Goal: Task Accomplishment & Management: Use online tool/utility

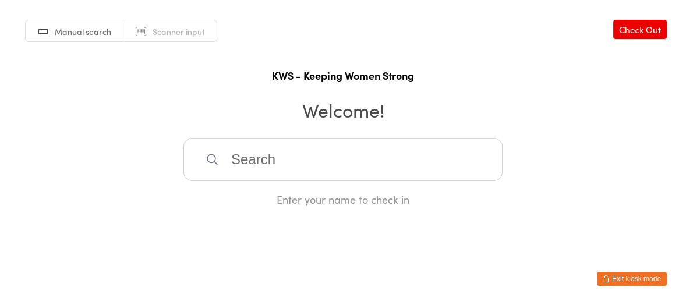
click at [430, 107] on h2 "Welcome!" at bounding box center [343, 110] width 663 height 26
drag, startPoint x: 200, startPoint y: 171, endPoint x: 219, endPoint y: 173, distance: 19.9
click at [219, 173] on div "Manual search Scanner input Check Out KWS - Keeping Women Strong Welcome! Enter…" at bounding box center [343, 103] width 686 height 207
drag, startPoint x: 219, startPoint y: 173, endPoint x: 221, endPoint y: 167, distance: 6.5
click at [220, 171] on input "search" at bounding box center [342, 159] width 319 height 43
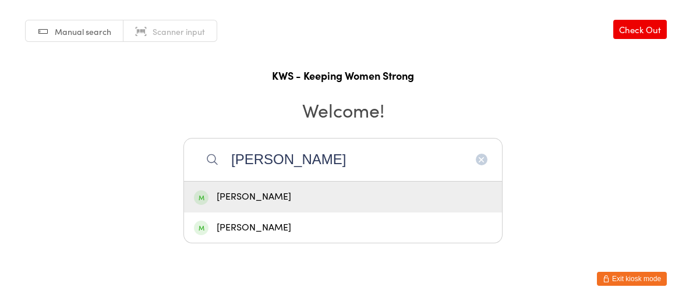
type input "[PERSON_NAME]"
click at [236, 200] on div "[PERSON_NAME]" at bounding box center [343, 197] width 298 height 16
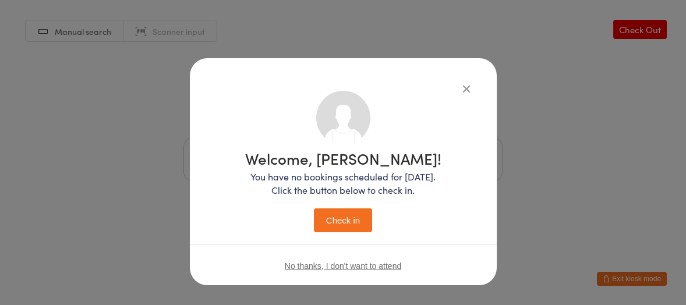
click at [334, 218] on button "Check in" at bounding box center [343, 220] width 58 height 24
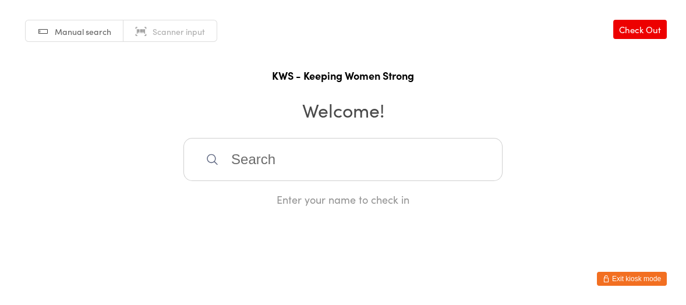
click at [246, 168] on input "search" at bounding box center [342, 159] width 319 height 43
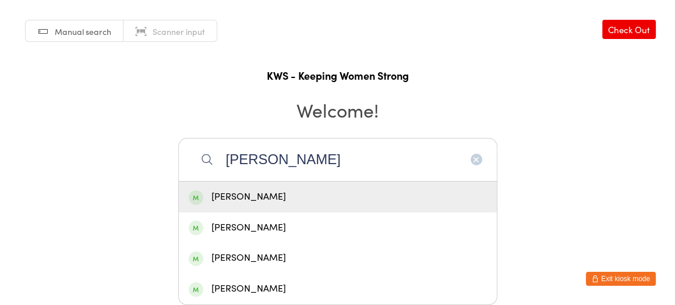
type input "[PERSON_NAME]"
click at [259, 189] on div "[PERSON_NAME]" at bounding box center [338, 197] width 298 height 16
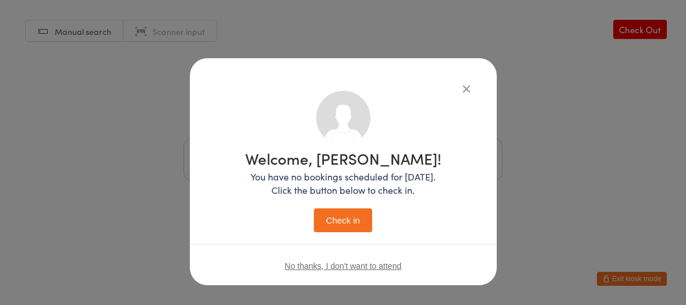
click at [323, 212] on button "Check in" at bounding box center [343, 220] width 58 height 24
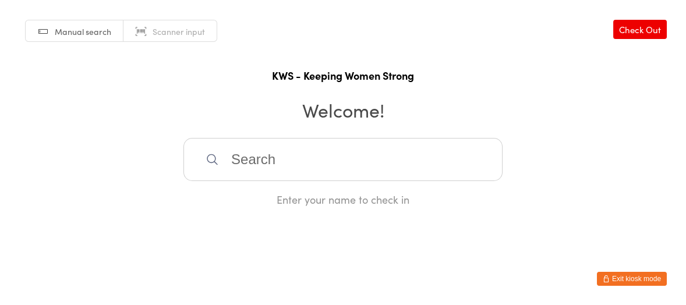
click at [291, 173] on input "search" at bounding box center [342, 159] width 319 height 43
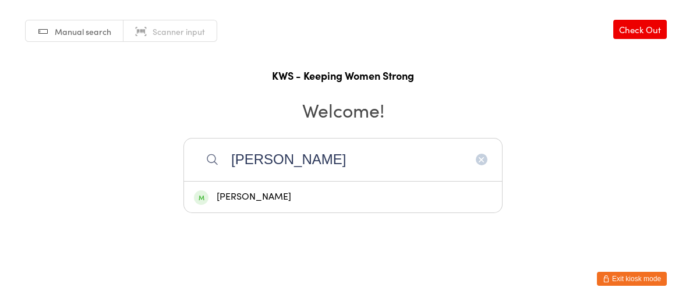
type input "yen"
click at [258, 193] on div "[PERSON_NAME]" at bounding box center [343, 197] width 298 height 16
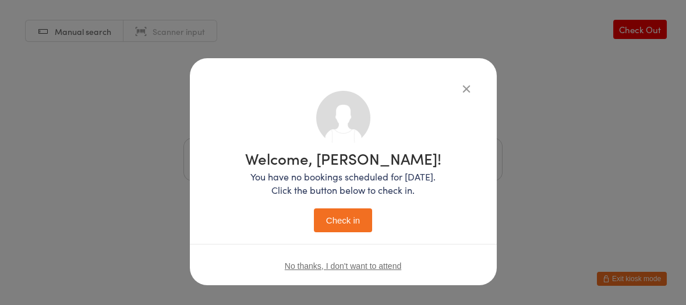
click at [318, 215] on button "Check in" at bounding box center [343, 220] width 58 height 24
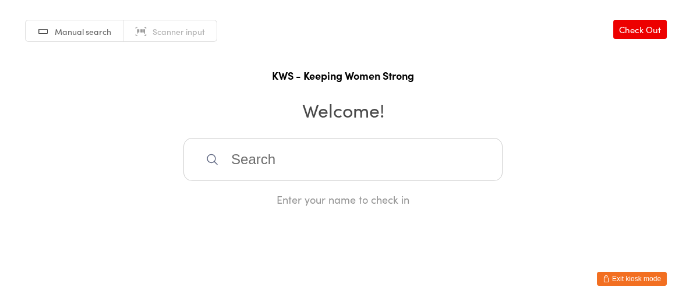
click at [271, 155] on input "search" at bounding box center [342, 159] width 319 height 43
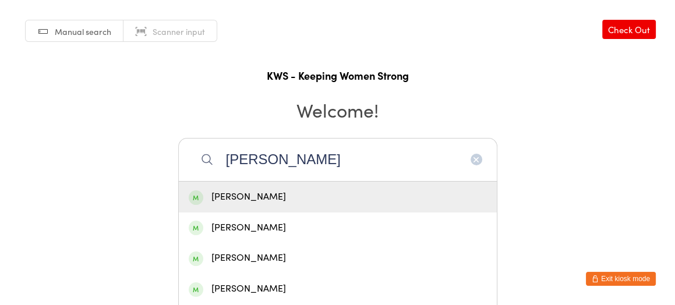
type input "[PERSON_NAME]"
click at [250, 195] on div "[PERSON_NAME]" at bounding box center [338, 197] width 298 height 16
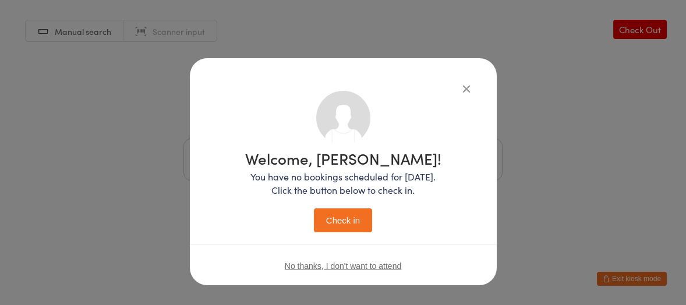
click at [341, 217] on button "Check in" at bounding box center [343, 220] width 58 height 24
